Goal: Find specific page/section: Find specific page/section

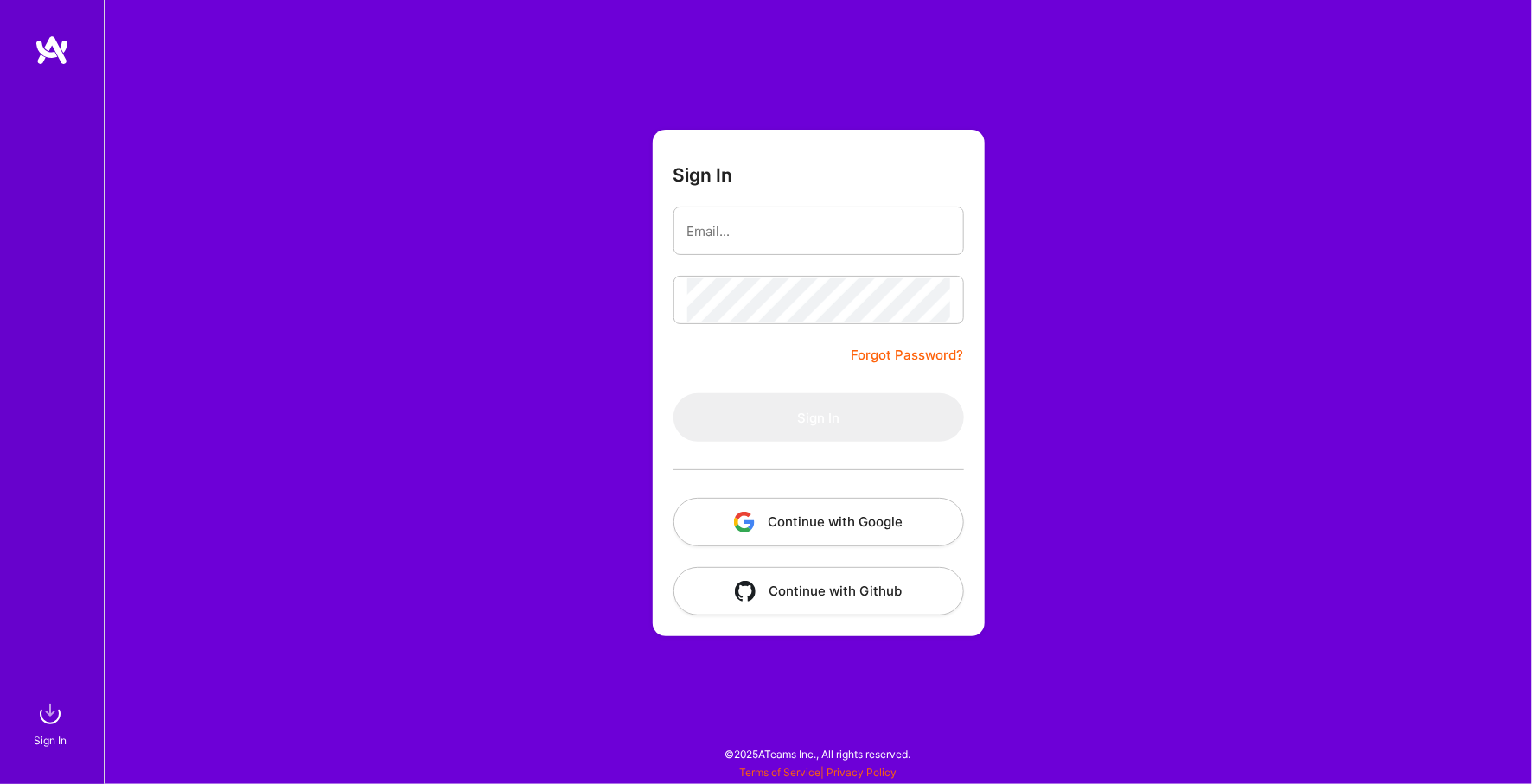
click at [800, 525] on button "Continue with Google" at bounding box center [819, 522] width 290 height 48
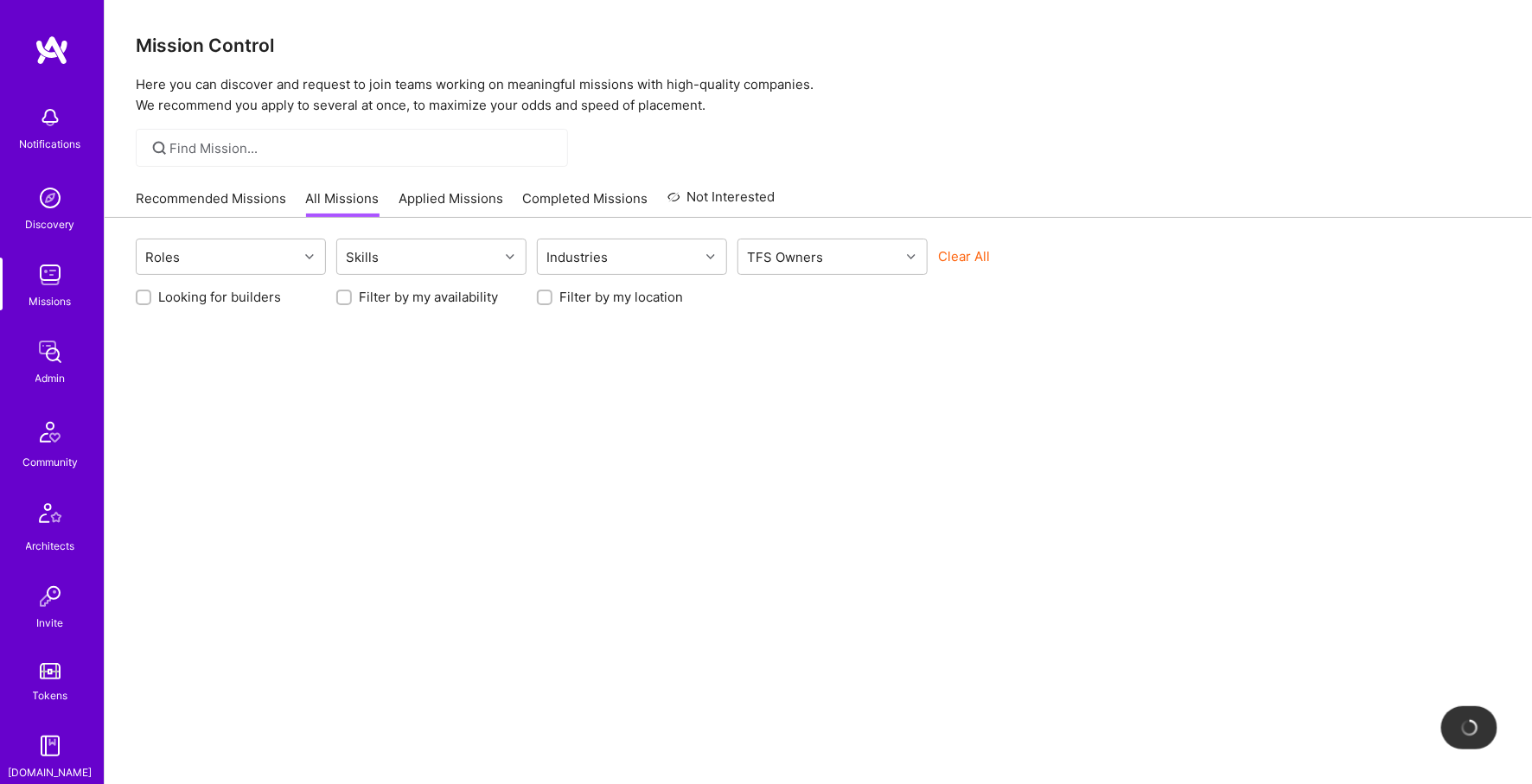
click at [52, 363] on img at bounding box center [50, 352] width 35 height 35
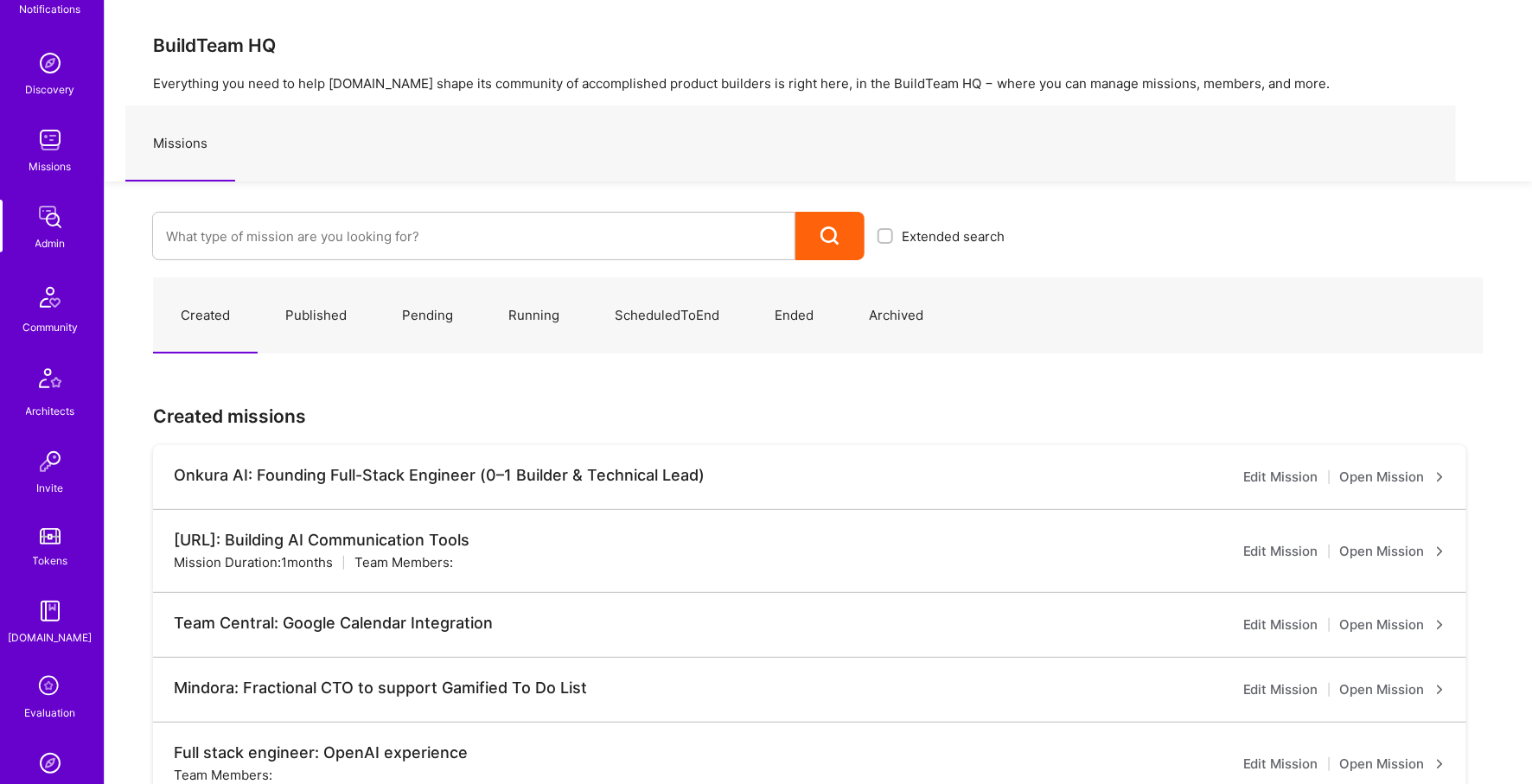
scroll to position [318, 0]
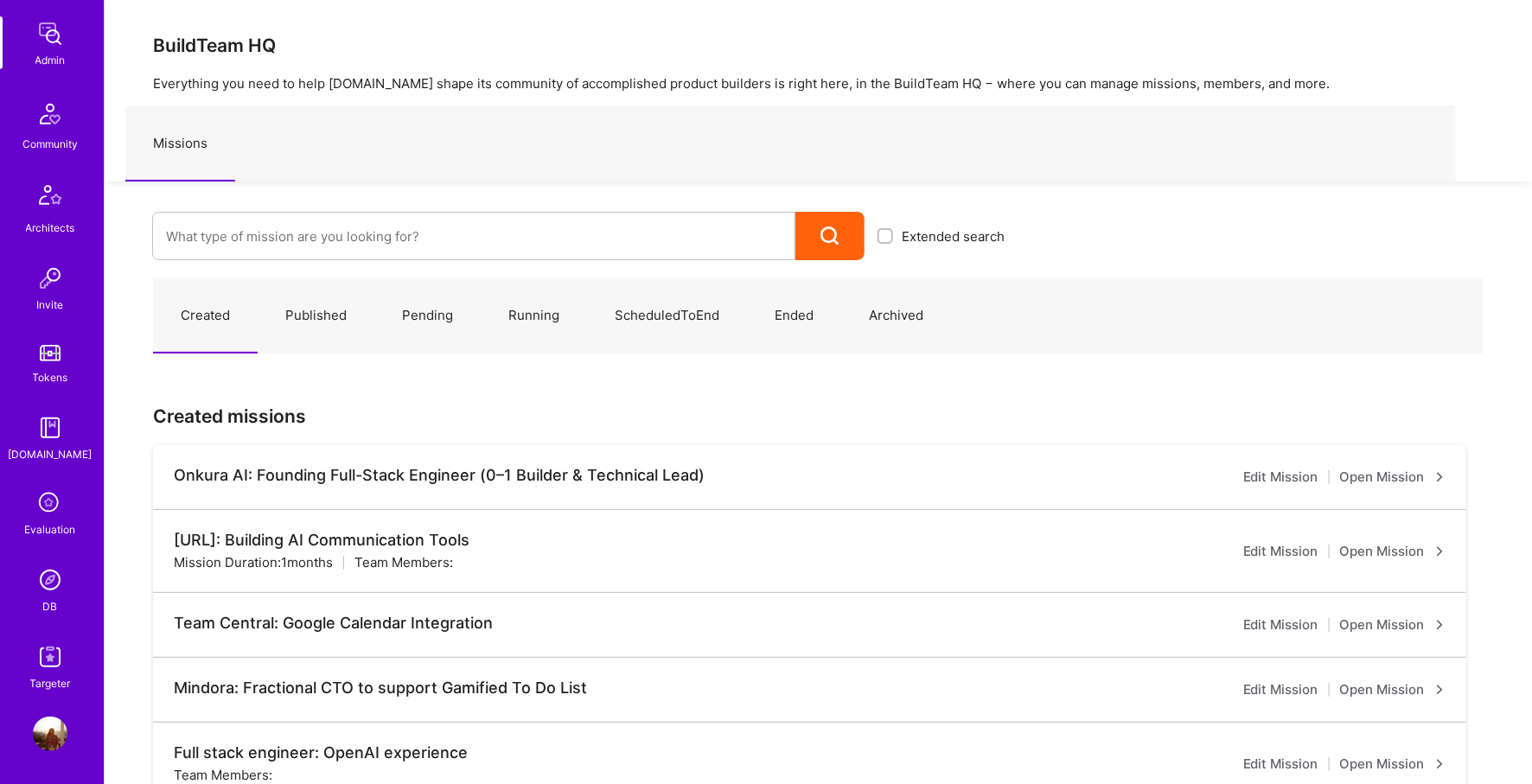
click at [46, 603] on div "DB" at bounding box center [50, 606] width 14 height 18
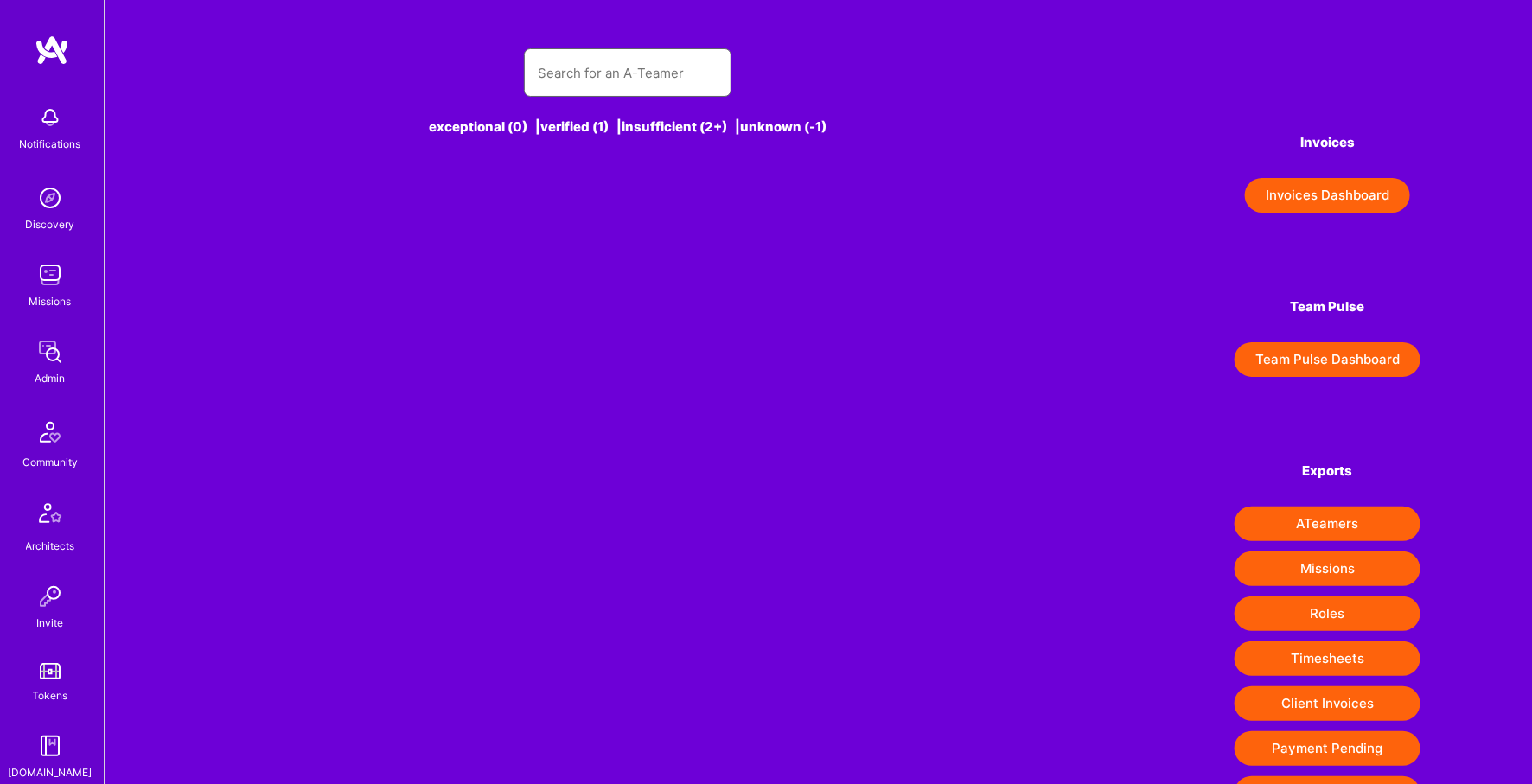
click at [661, 71] on input "text" at bounding box center [628, 73] width 180 height 44
type input "n"
type input "i"
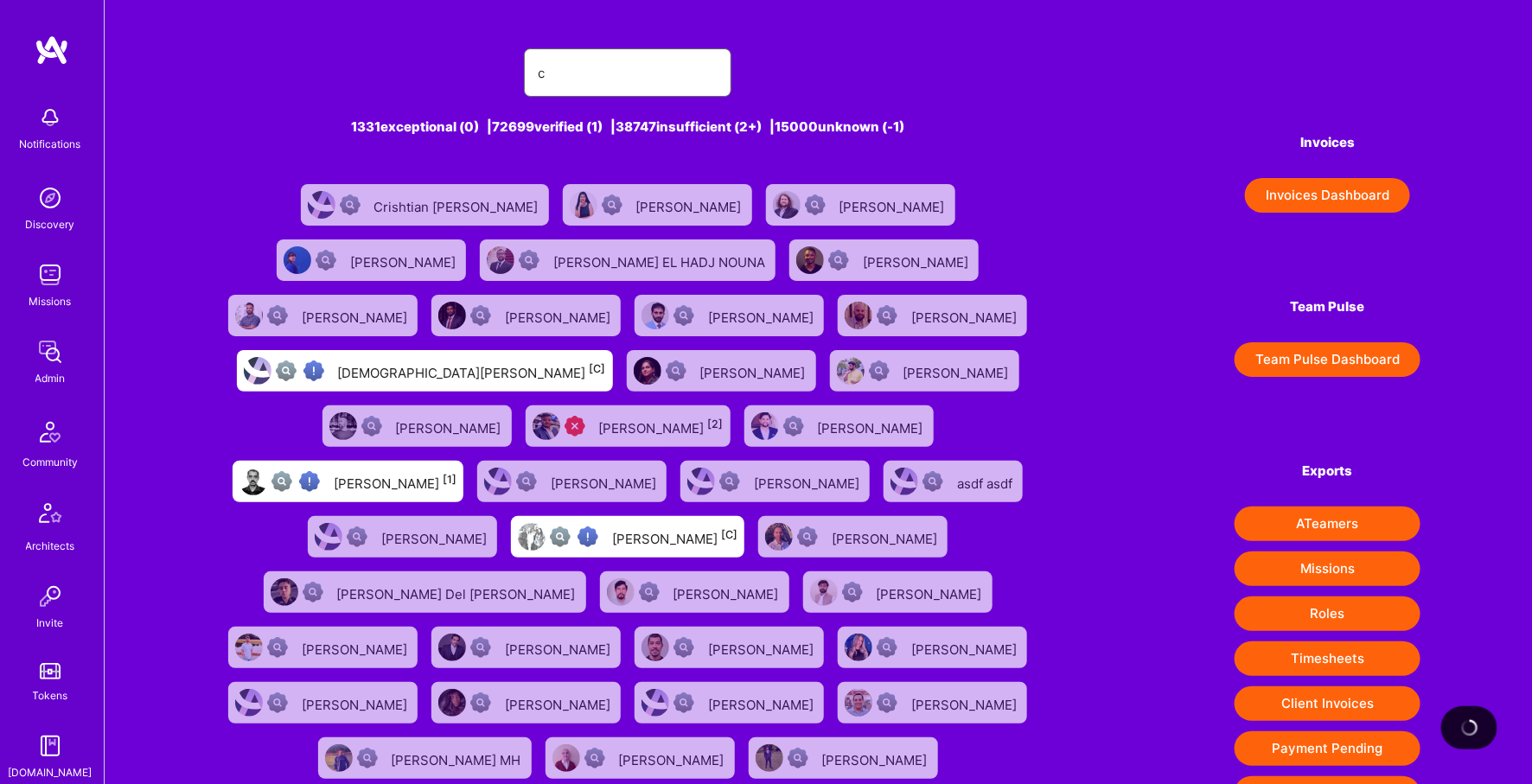
type input "c"
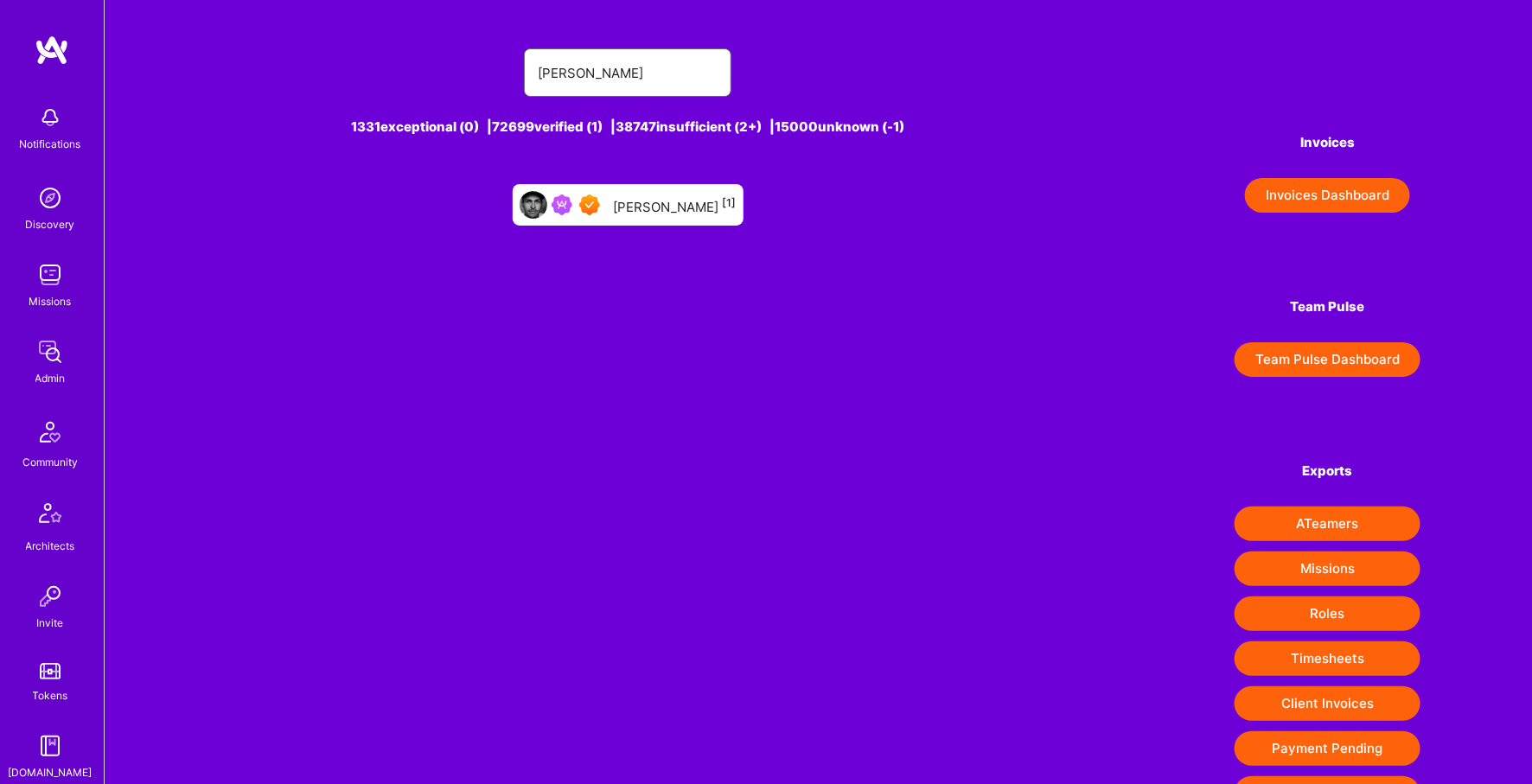
type input "[PERSON_NAME]"
click at [640, 187] on div "[PERSON_NAME] [1]" at bounding box center [629, 205] width 231 height 41
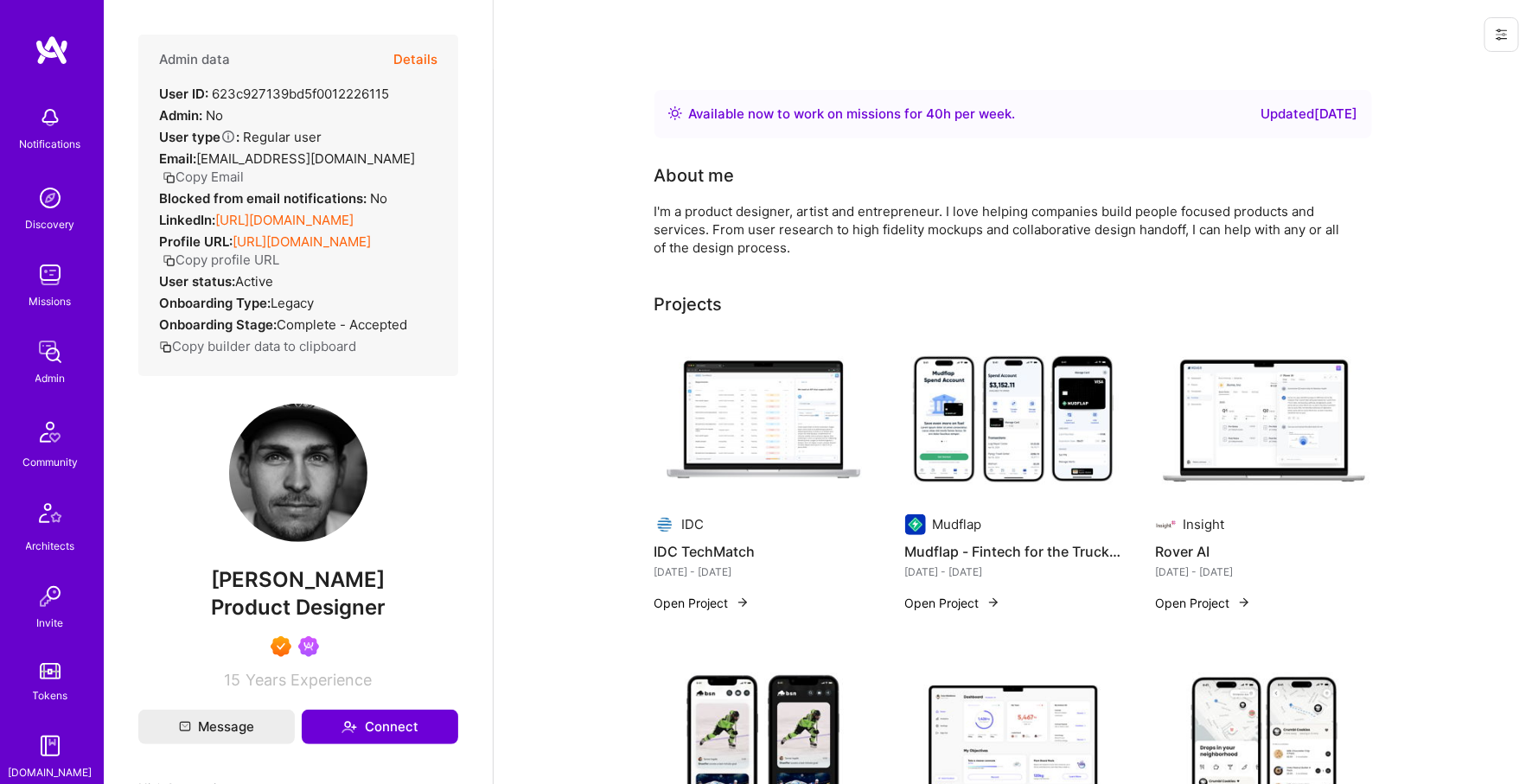
click at [417, 58] on button "Details" at bounding box center [415, 60] width 44 height 50
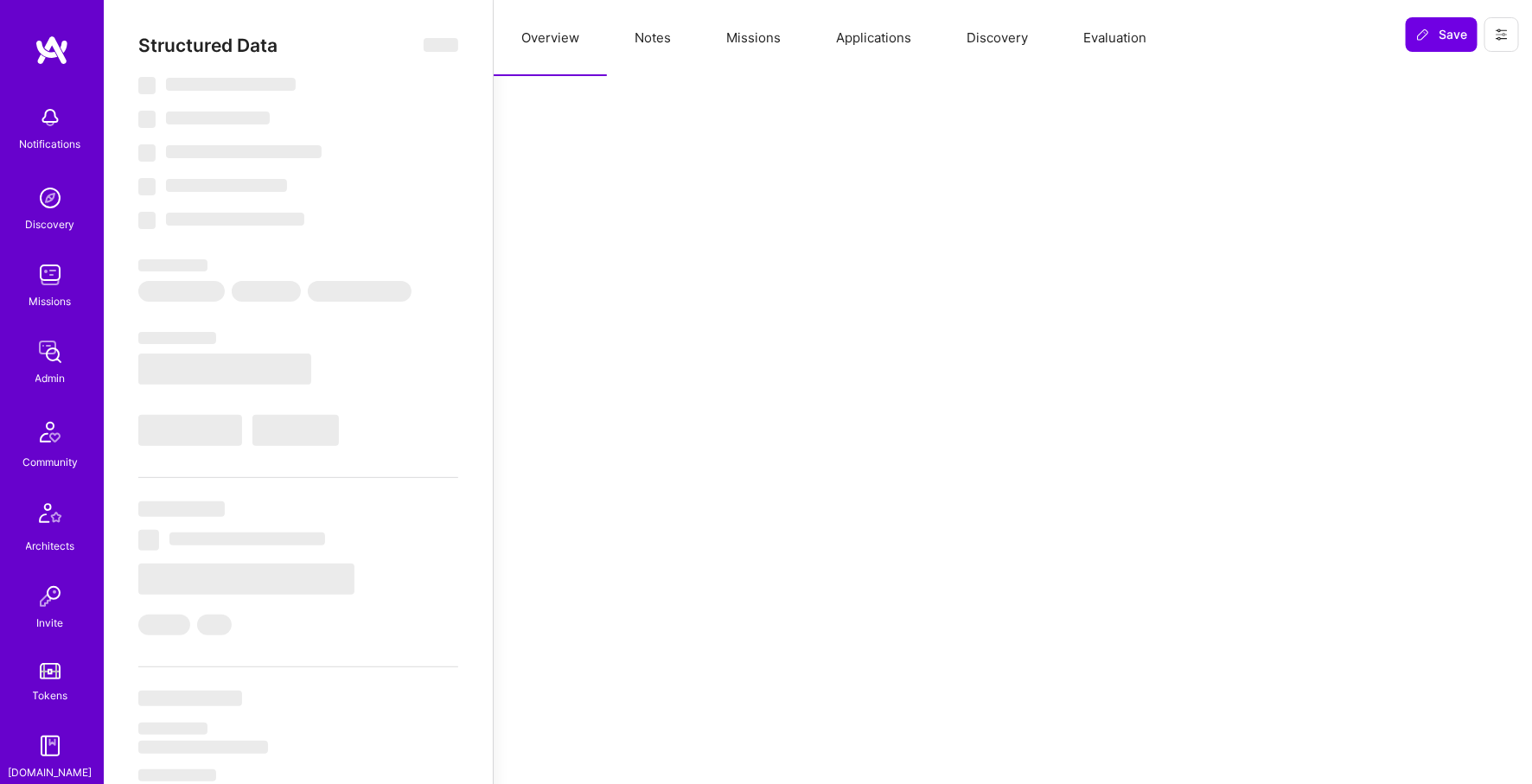
click at [741, 41] on button "Missions" at bounding box center [754, 37] width 110 height 76
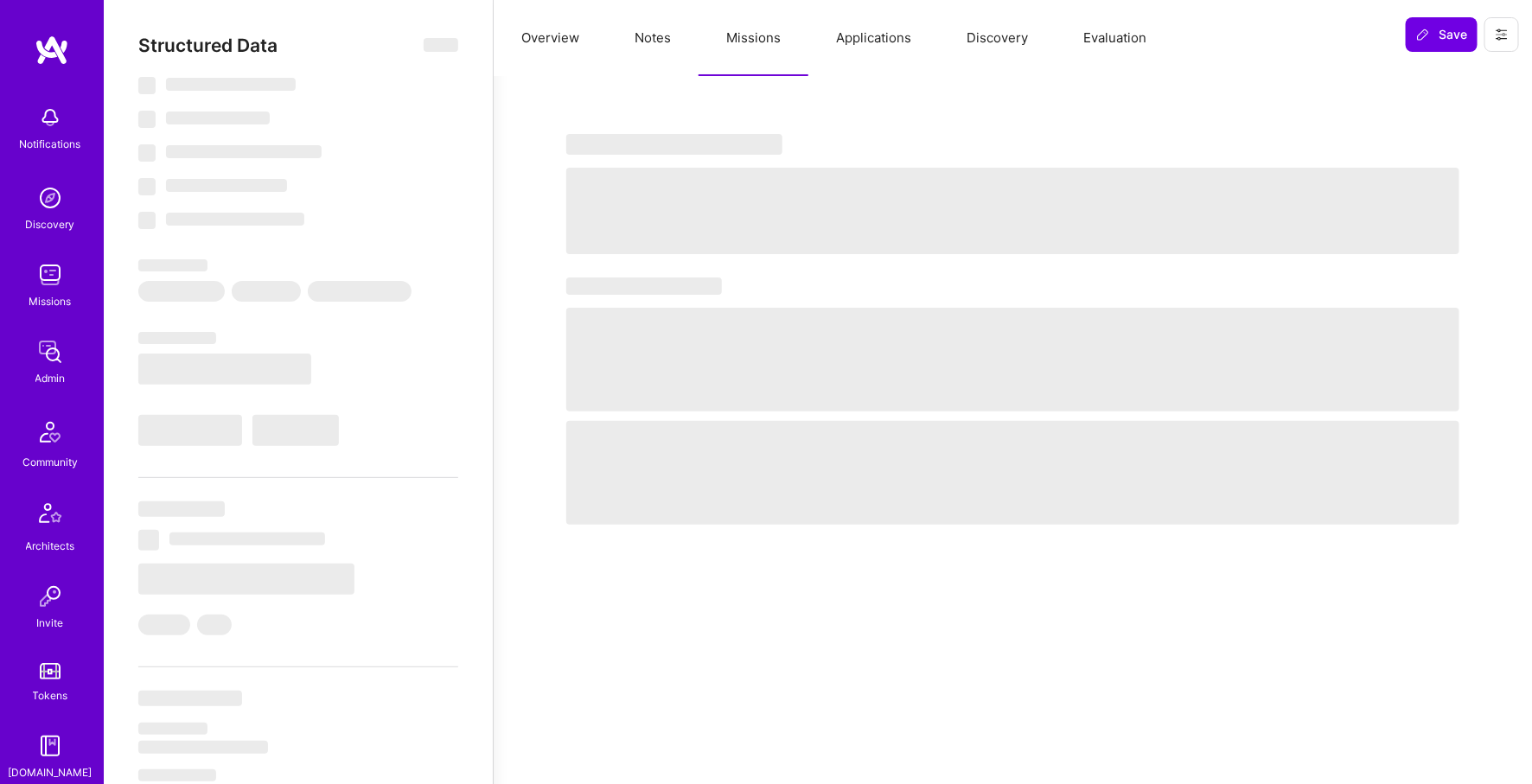
select select "Right Now"
select select "7"
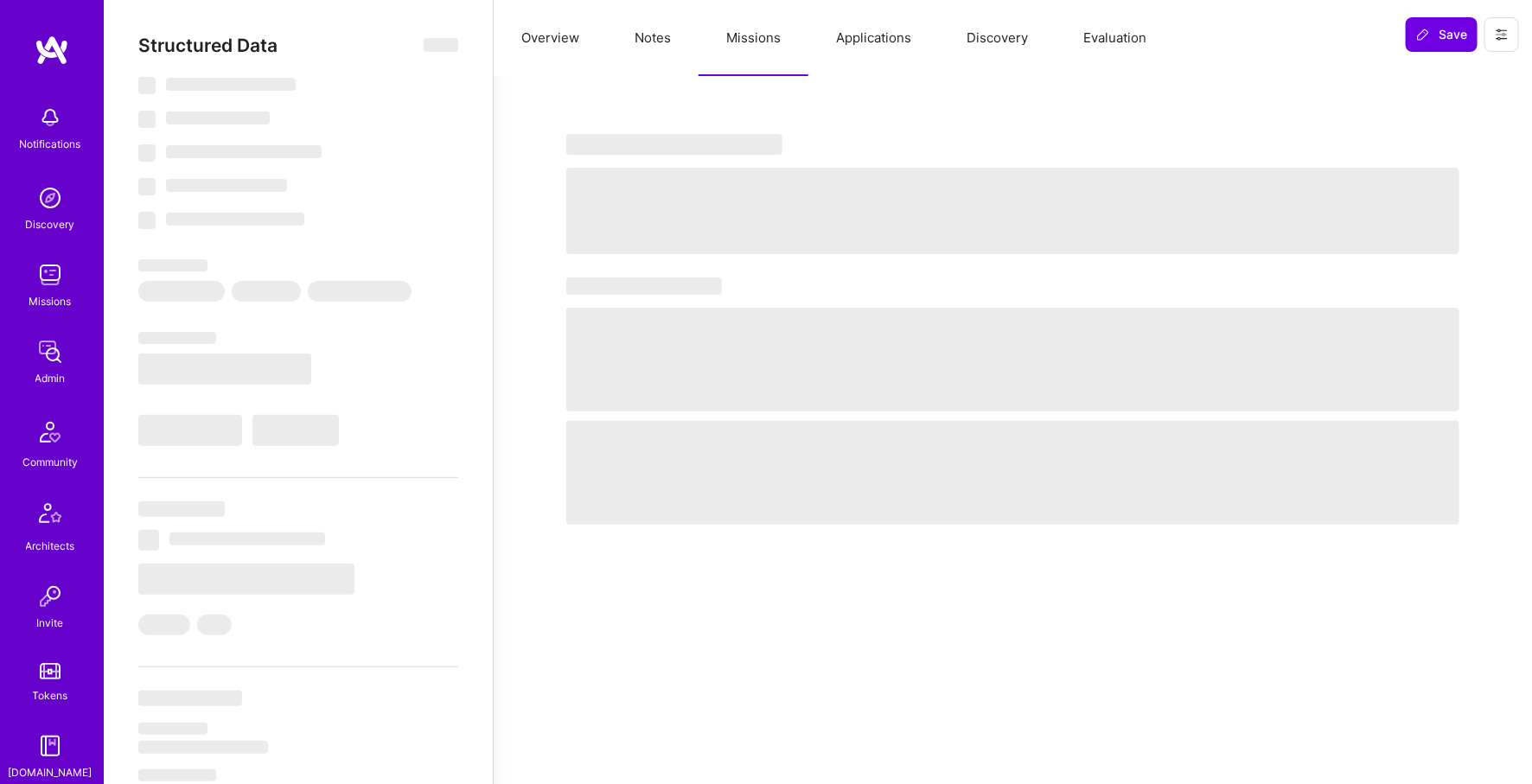
select select "US"
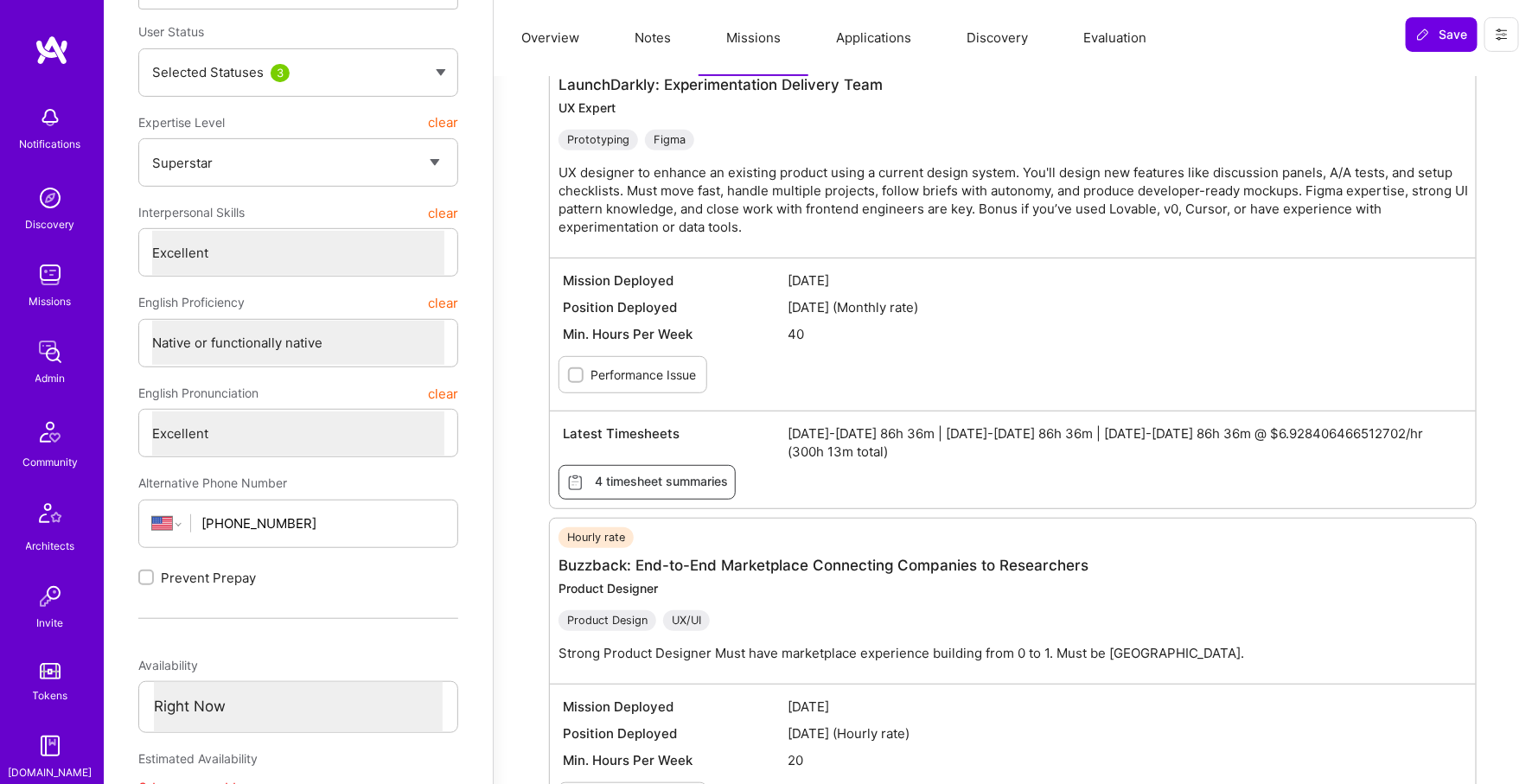
scroll to position [306, 0]
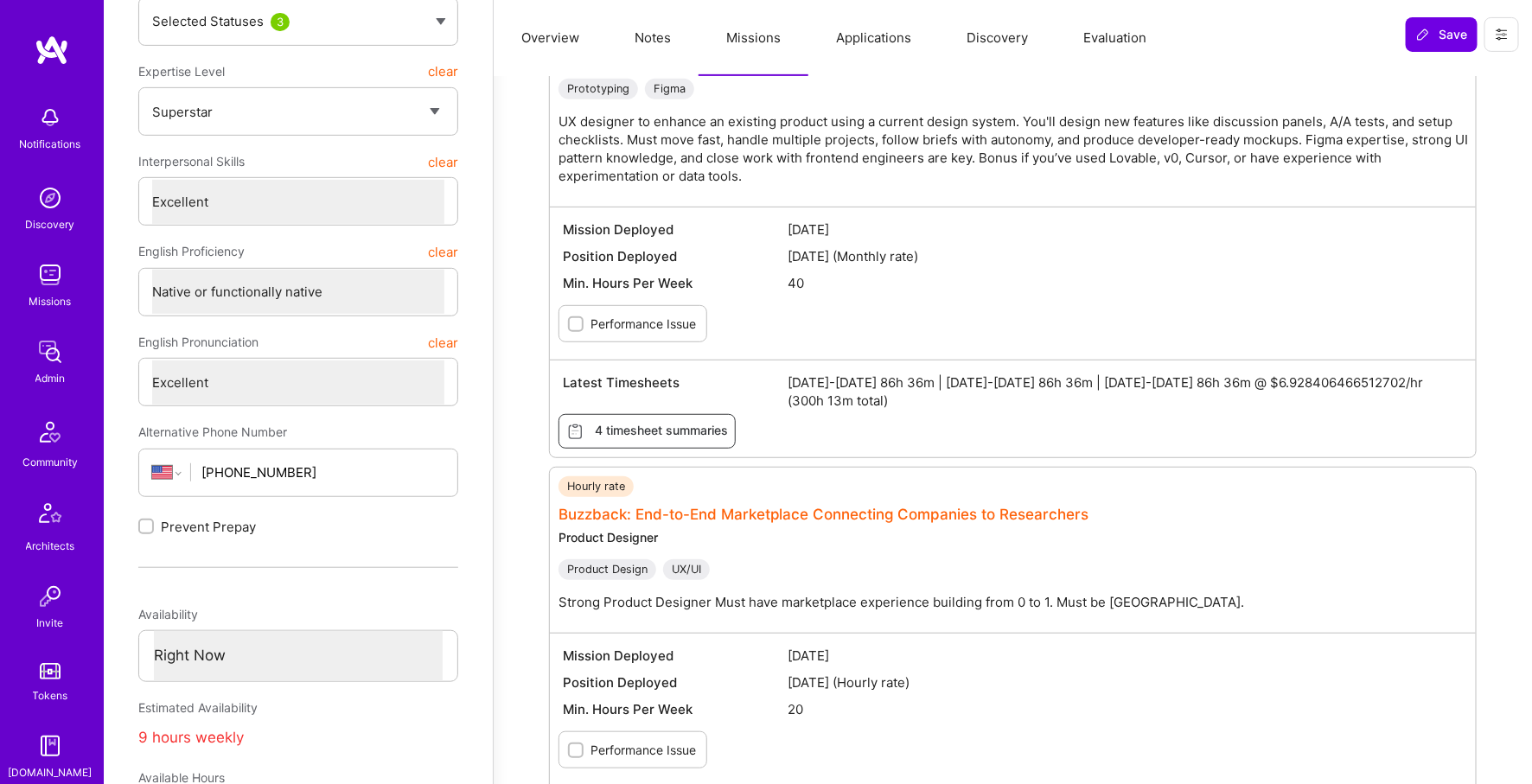
click at [636, 510] on link "Buzzback: End-to-End Marketplace Connecting Companies to Researchers" at bounding box center [824, 514] width 531 height 17
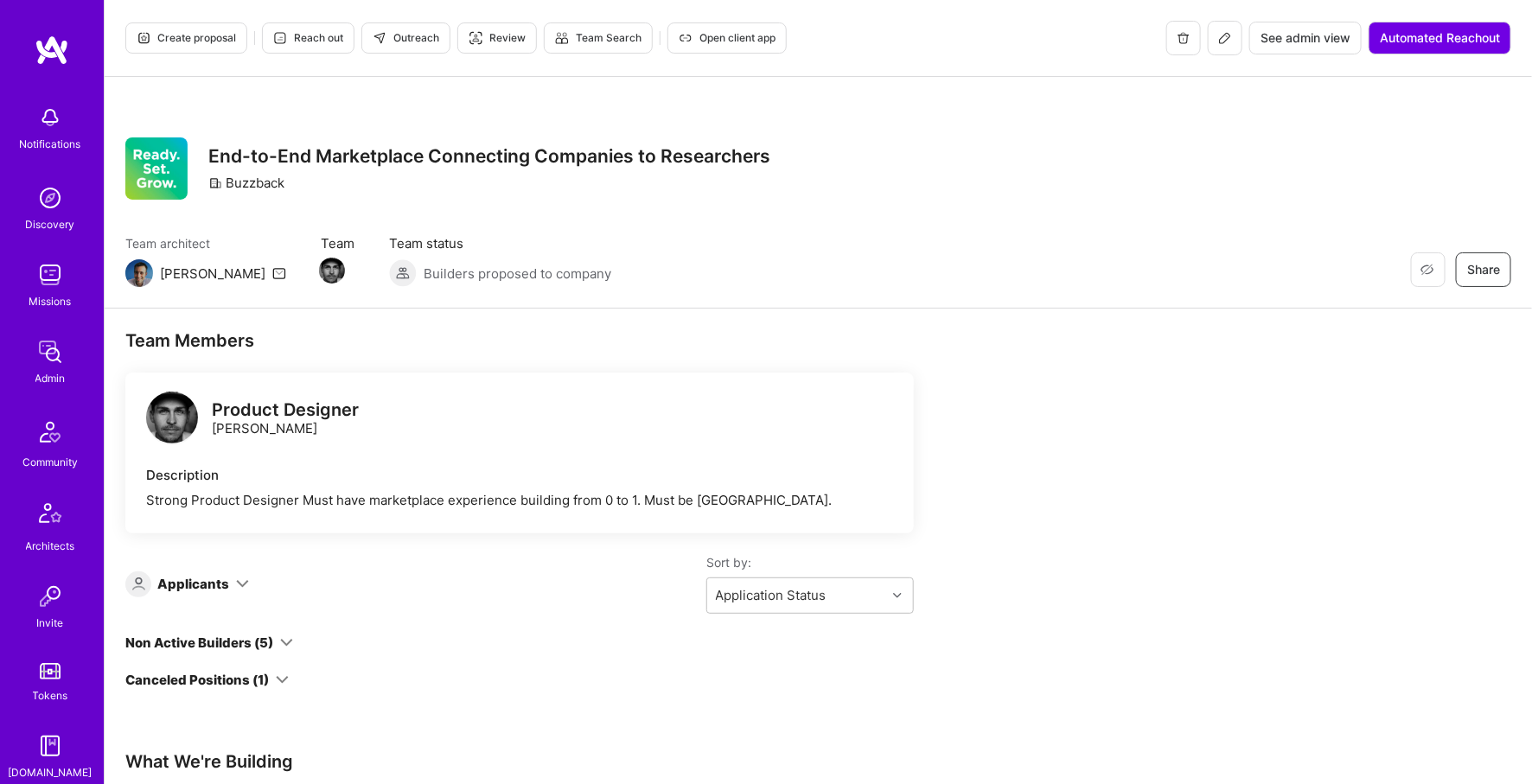
click at [1310, 63] on div "Create proposal Reach out Outreach Review Team Search Open client app See admin…" at bounding box center [818, 38] width 1427 height 77
click at [1305, 42] on span "See admin view" at bounding box center [1306, 38] width 90 height 17
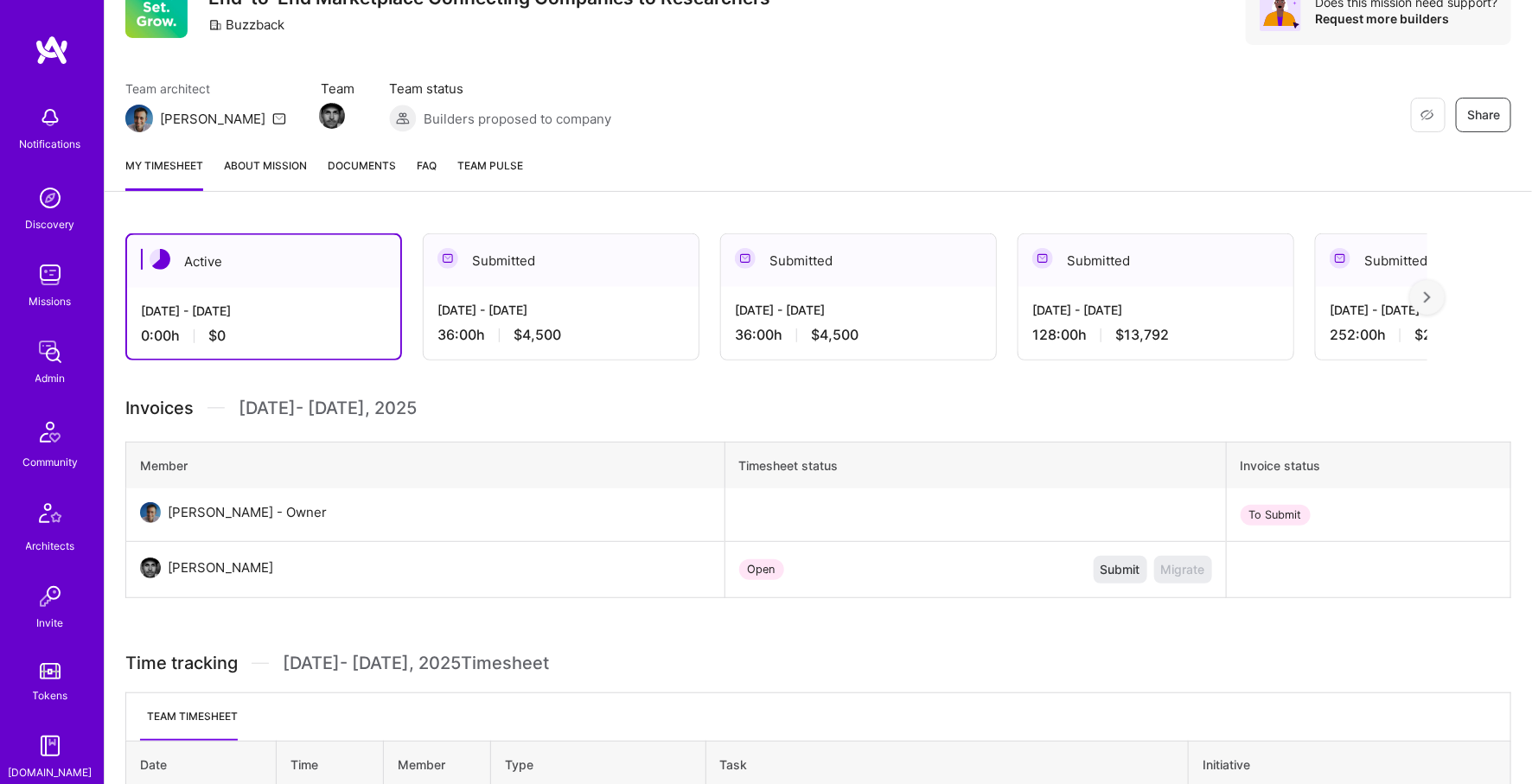
scroll to position [237, 0]
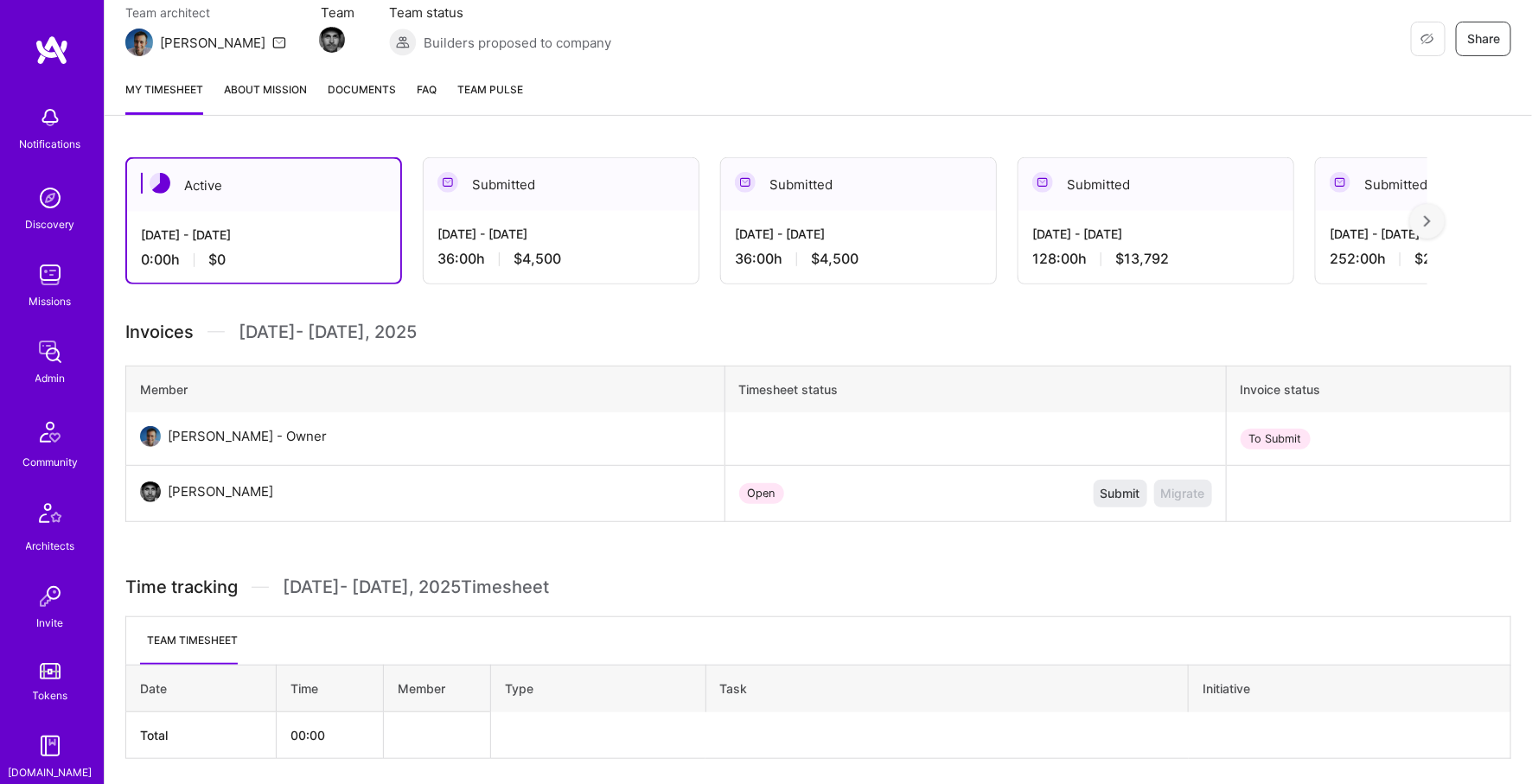
click at [628, 256] on div "36:00 h $4,500" at bounding box center [560, 258] width 247 height 18
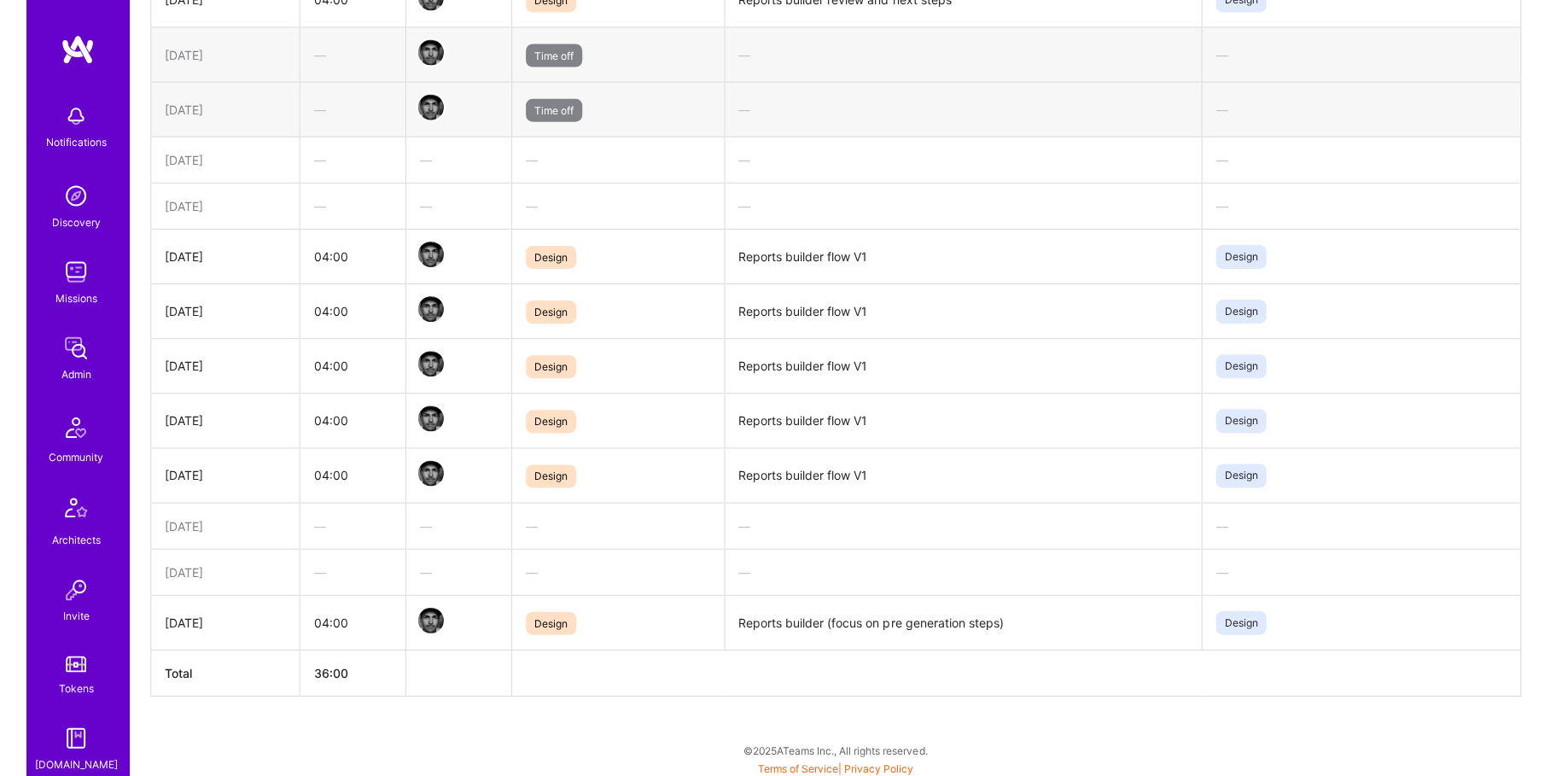
scroll to position [1069, 0]
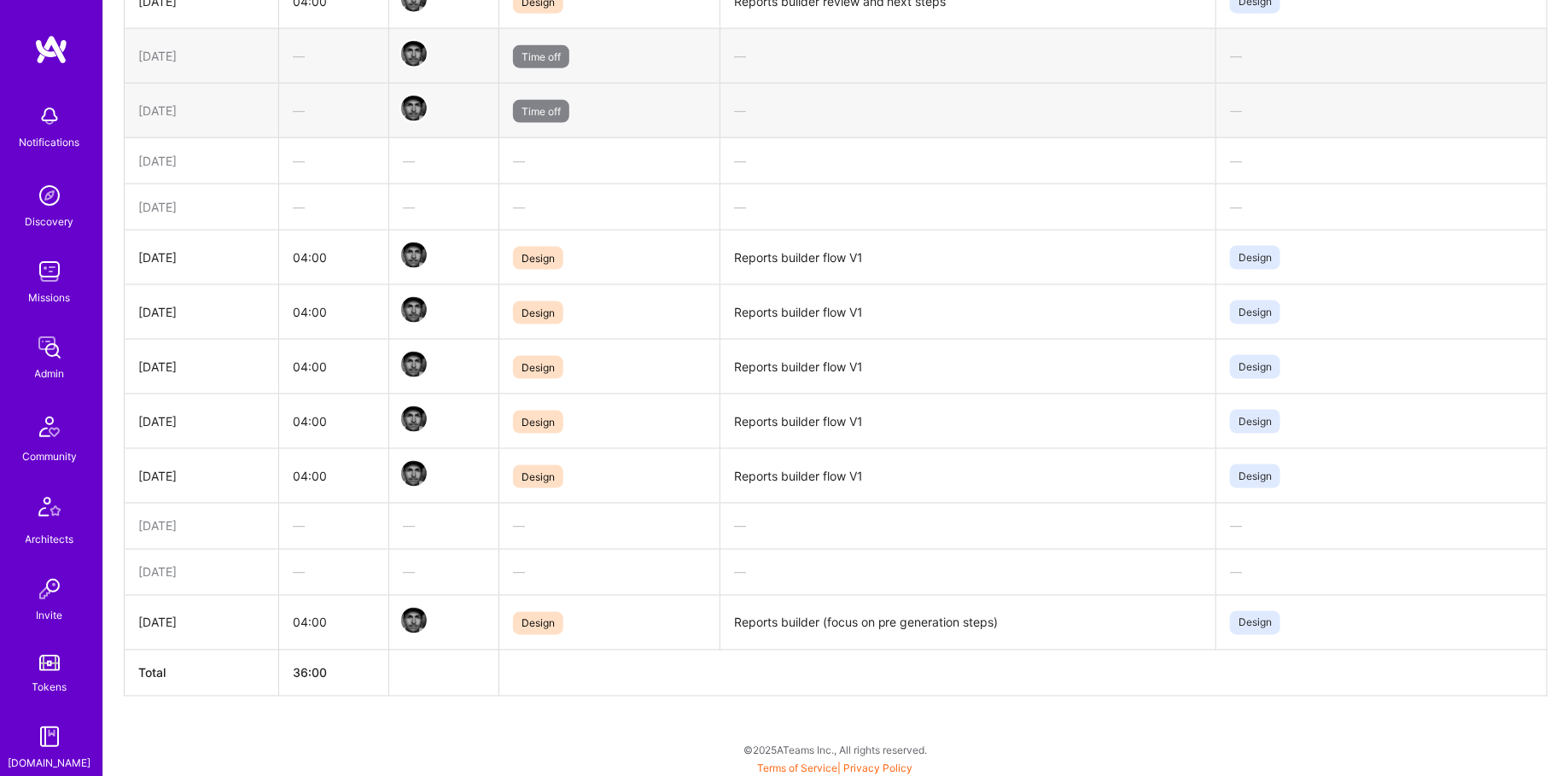
click at [40, 353] on img at bounding box center [49, 347] width 34 height 34
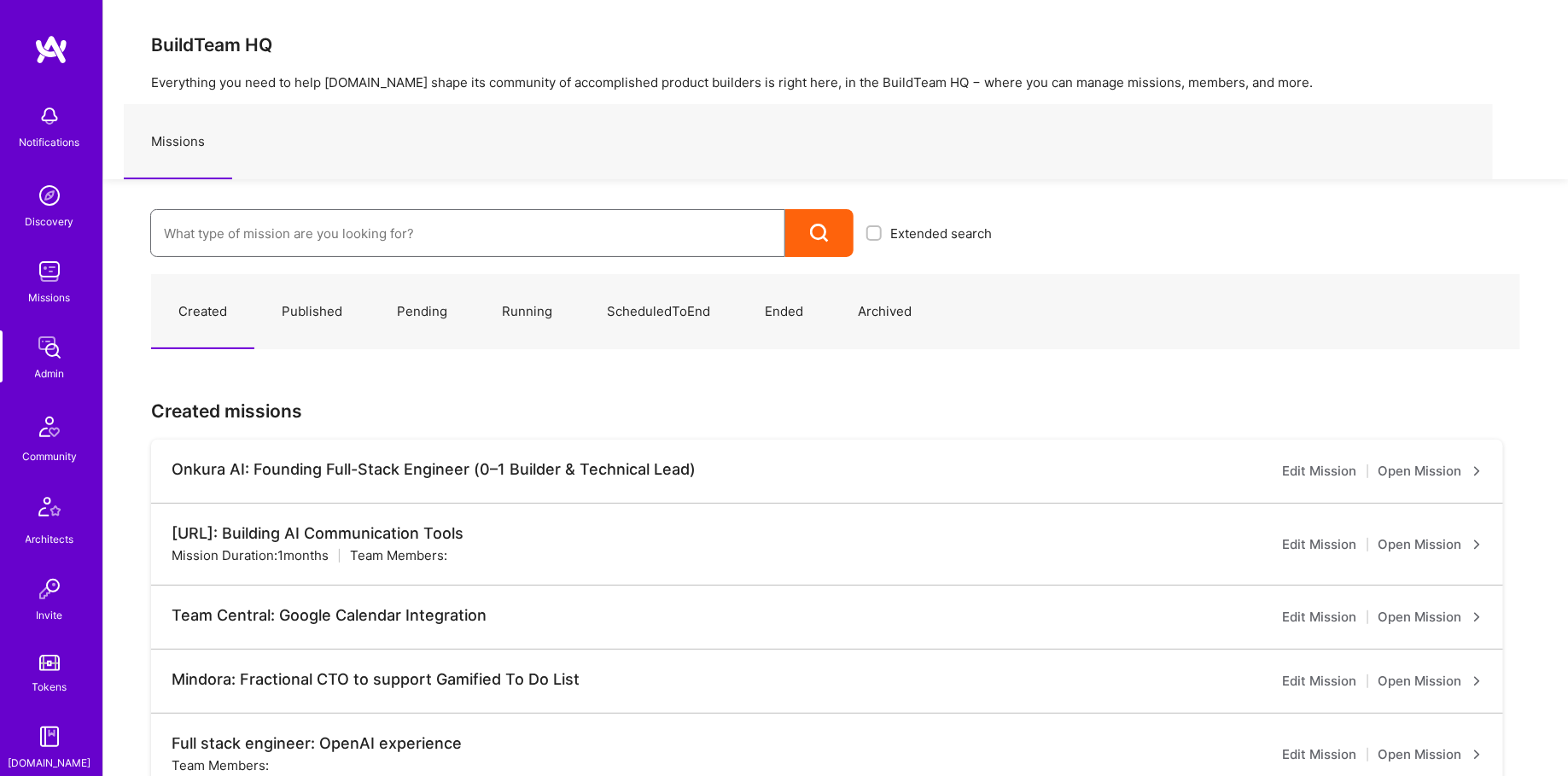
click at [309, 231] on input at bounding box center [468, 233] width 608 height 44
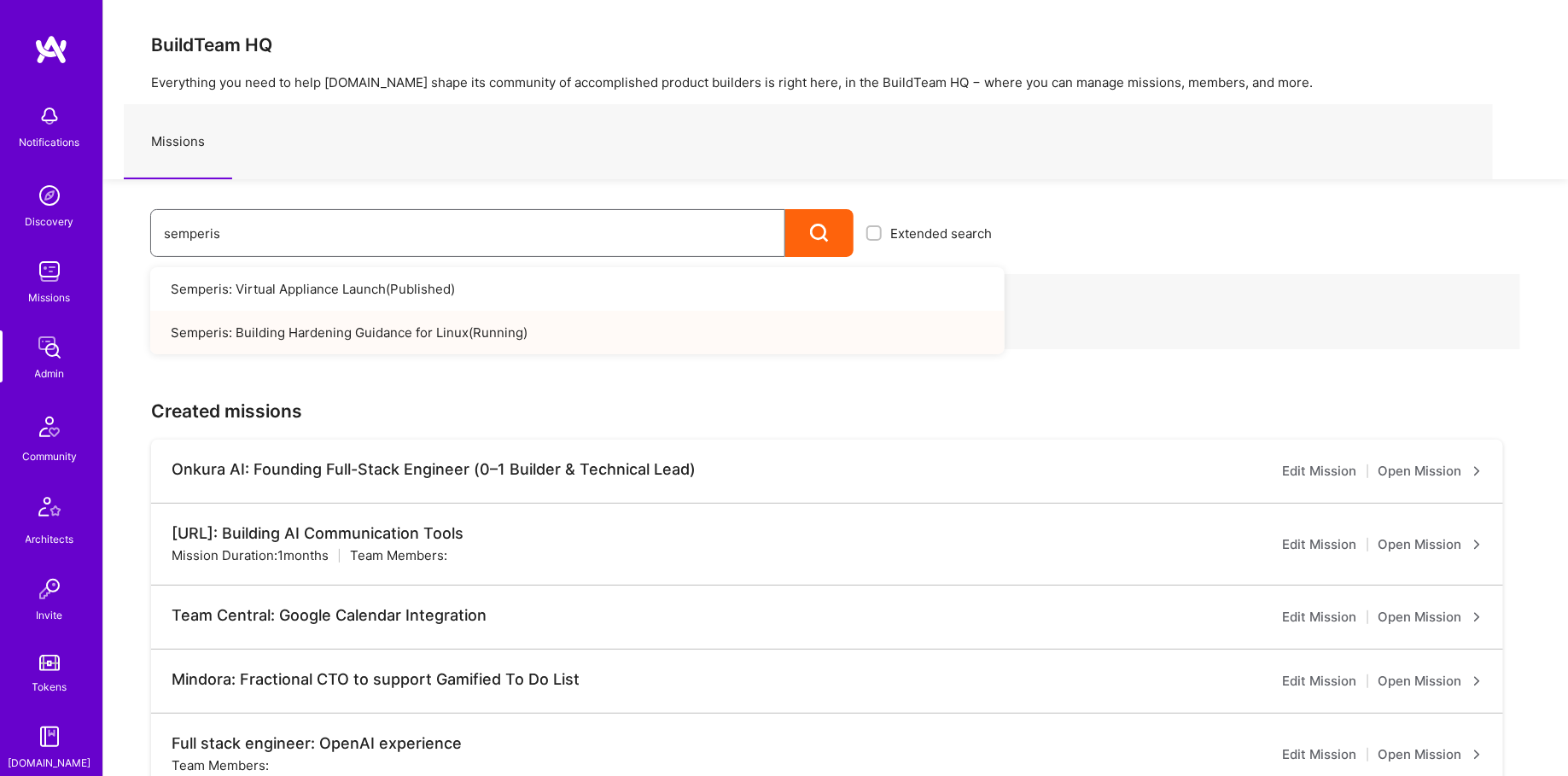
type input "semperis"
click at [326, 323] on link "Semperis: Building Hardening Guidance for Linux ( Running )" at bounding box center [577, 333] width 855 height 44
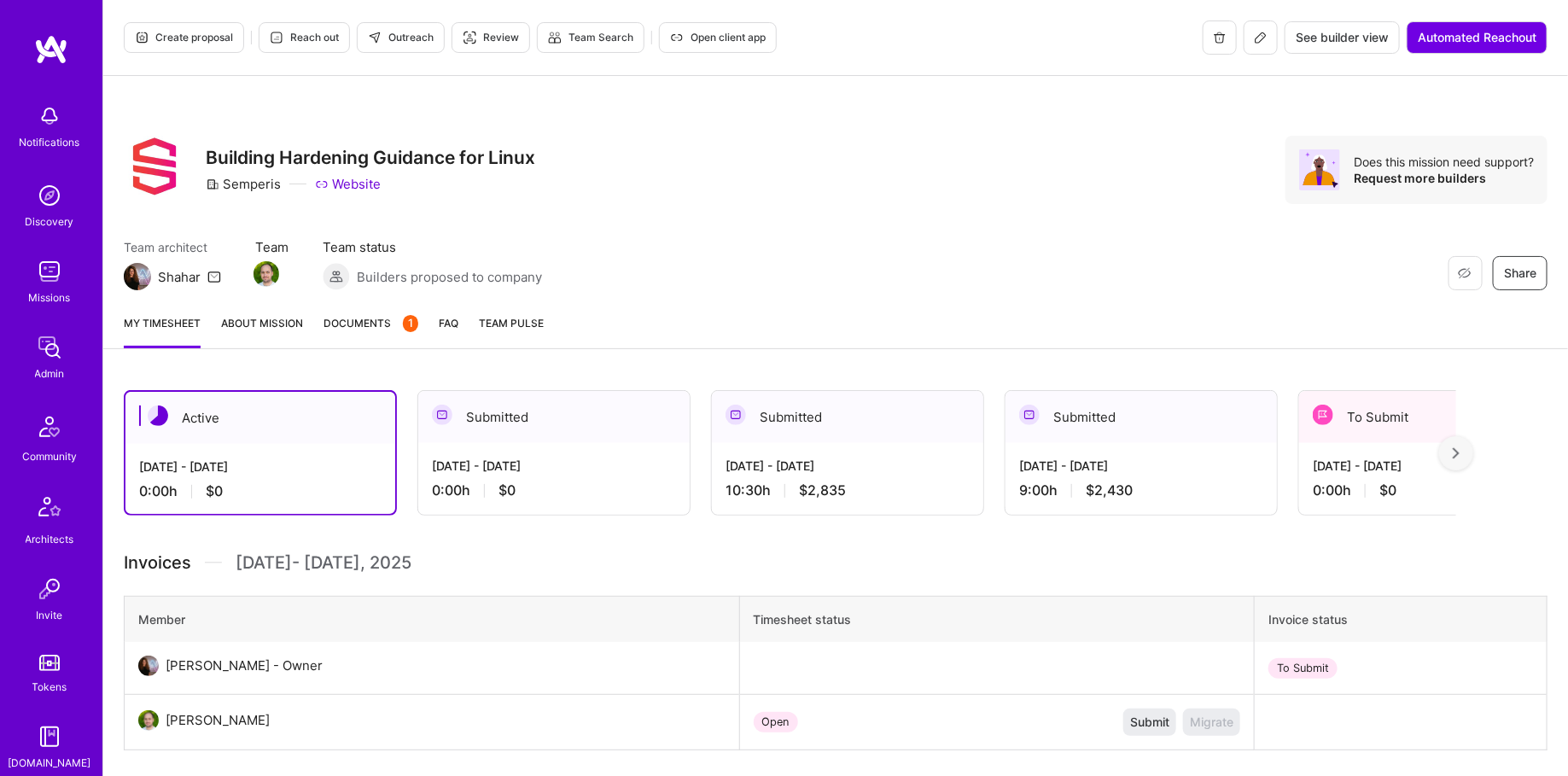
click at [1254, 36] on icon at bounding box center [1261, 37] width 13 height 13
